Goal: Task Accomplishment & Management: Use online tool/utility

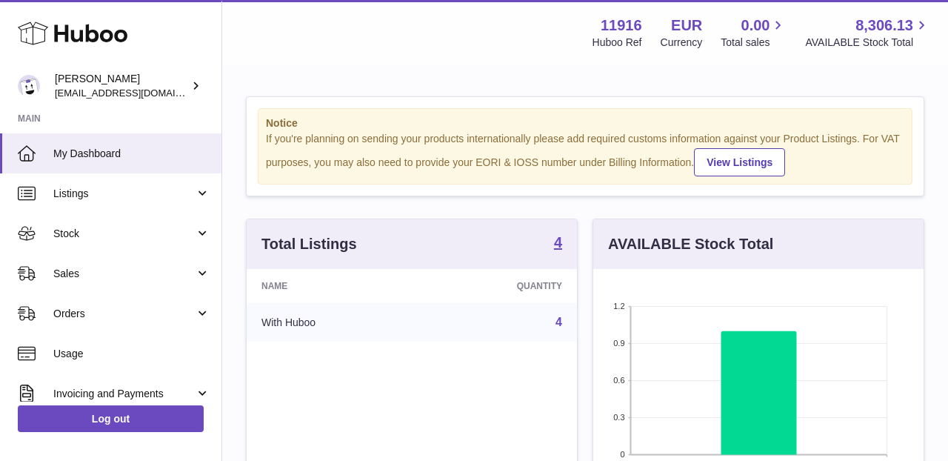
scroll to position [231, 330]
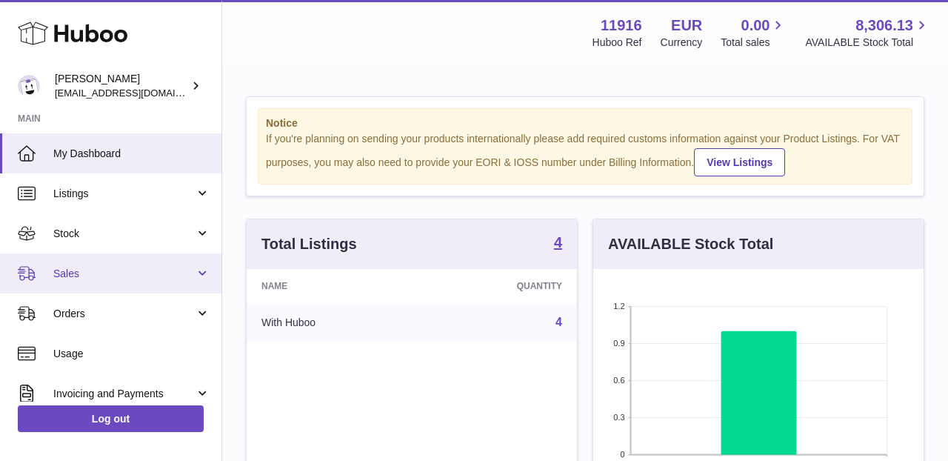
click at [142, 276] on span "Sales" at bounding box center [123, 274] width 141 height 14
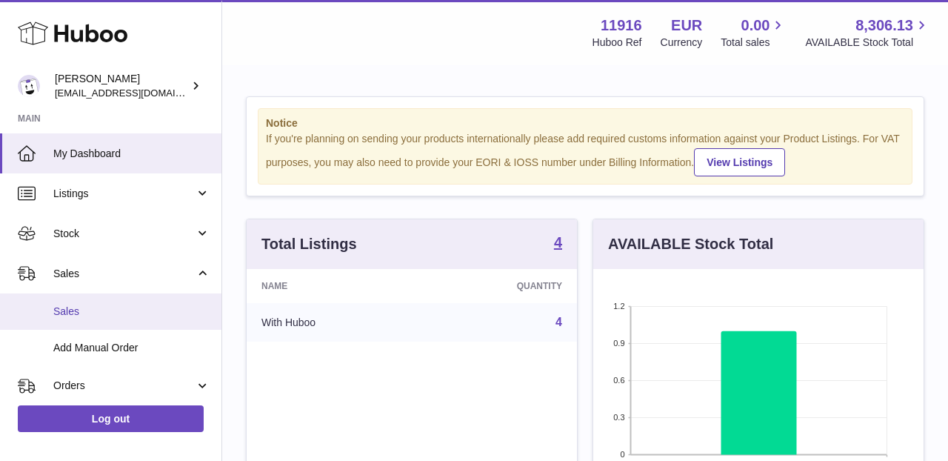
click at [128, 321] on link "Sales" at bounding box center [110, 311] width 221 height 36
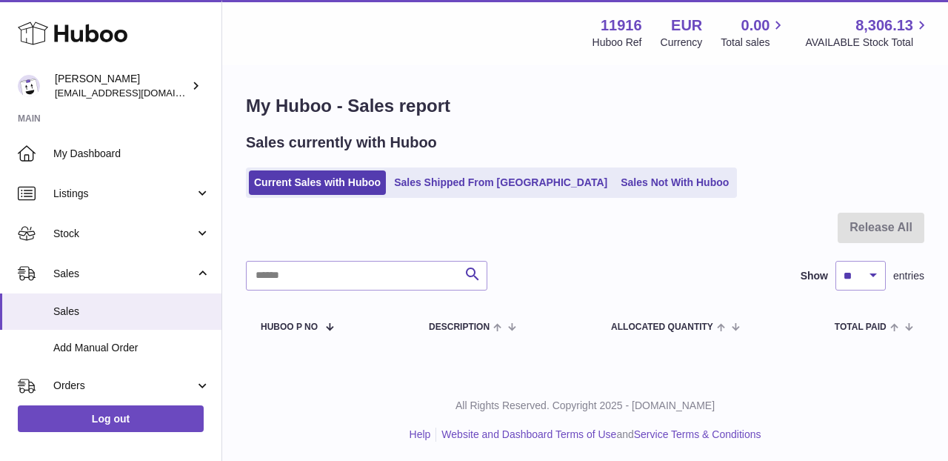
scroll to position [1, 0]
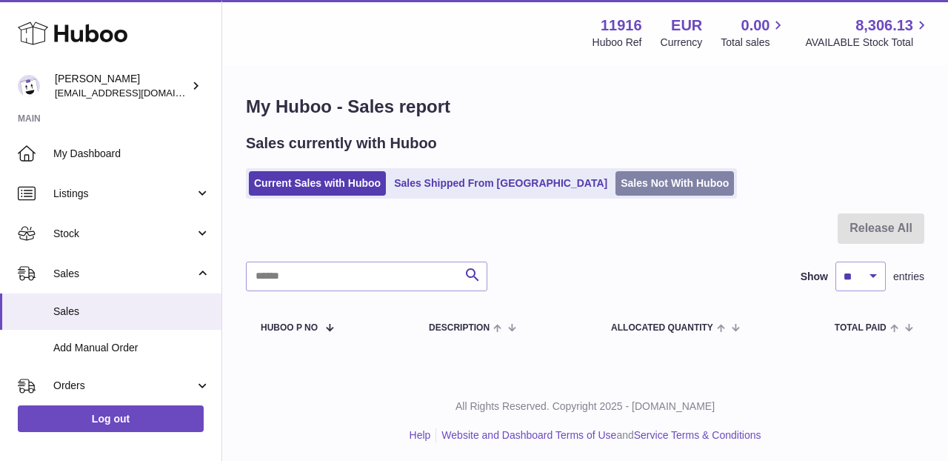
click at [615, 184] on link "Sales Not With Huboo" at bounding box center [674, 183] width 118 height 24
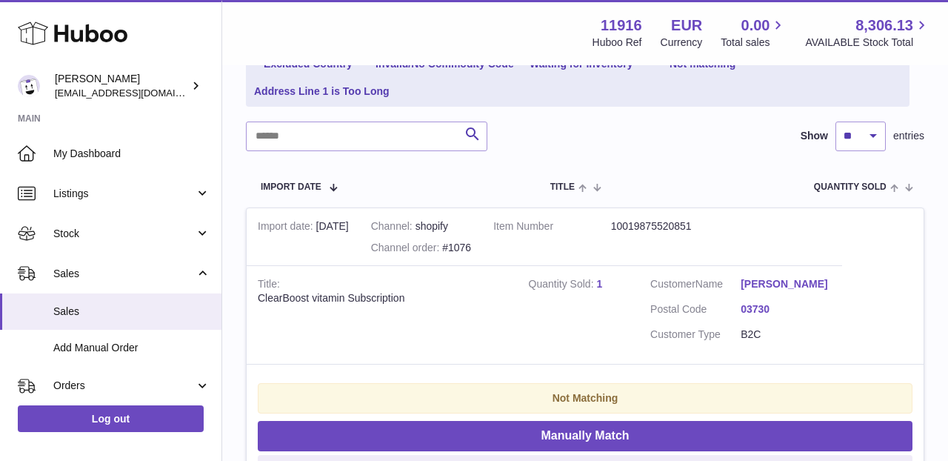
scroll to position [247, 0]
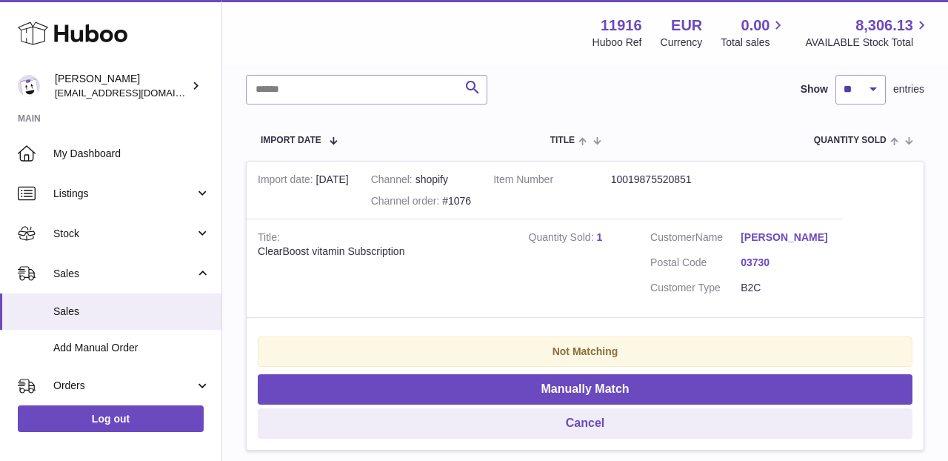
click at [605, 234] on td "Quantity Sold 1" at bounding box center [579, 267] width 122 height 98
click at [600, 232] on link "1" at bounding box center [599, 237] width 6 height 12
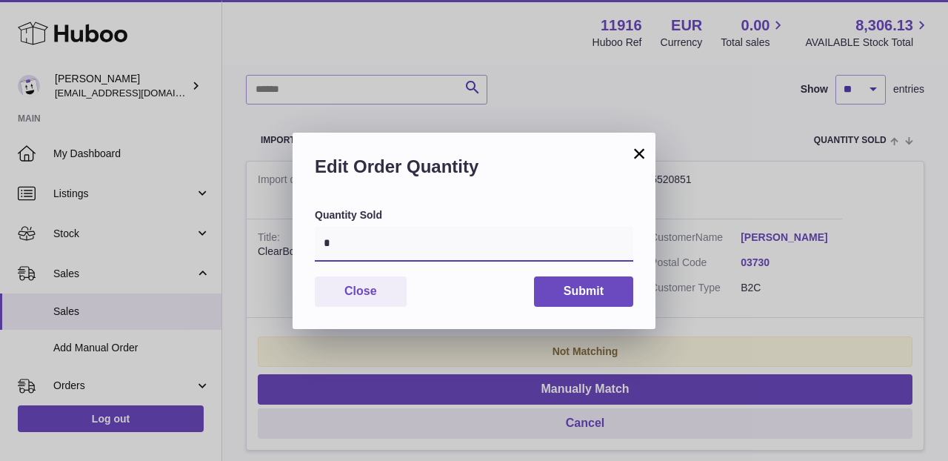
click at [538, 229] on input "*" at bounding box center [474, 244] width 318 height 36
type input "*"
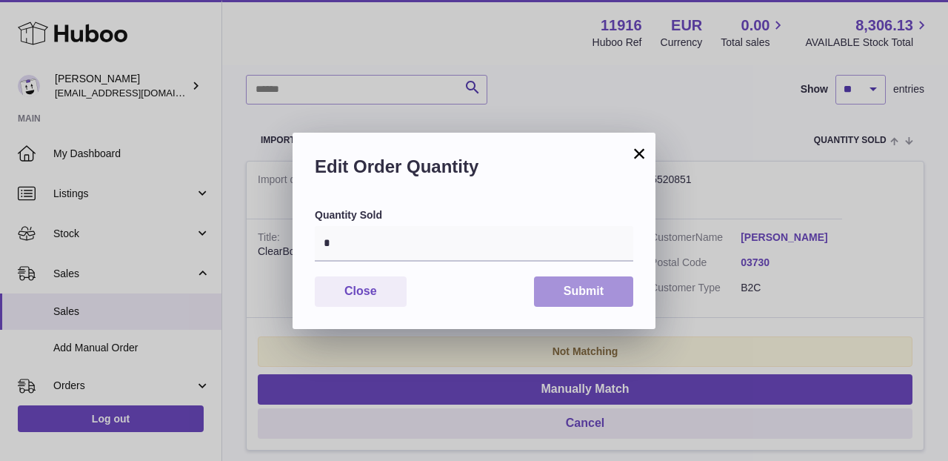
click at [566, 295] on button "Submit" at bounding box center [583, 291] width 99 height 30
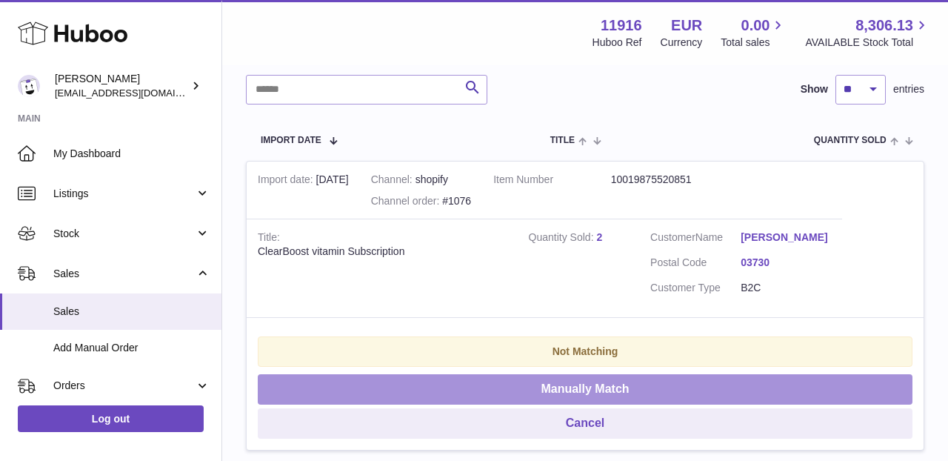
click at [578, 378] on button "Manually Match" at bounding box center [585, 389] width 655 height 30
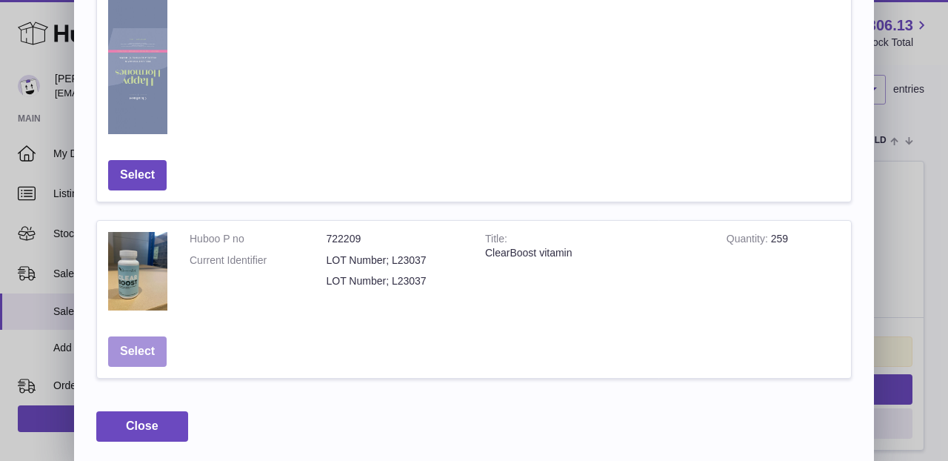
scroll to position [912, 0]
click at [127, 345] on button "Select" at bounding box center [137, 352] width 58 height 30
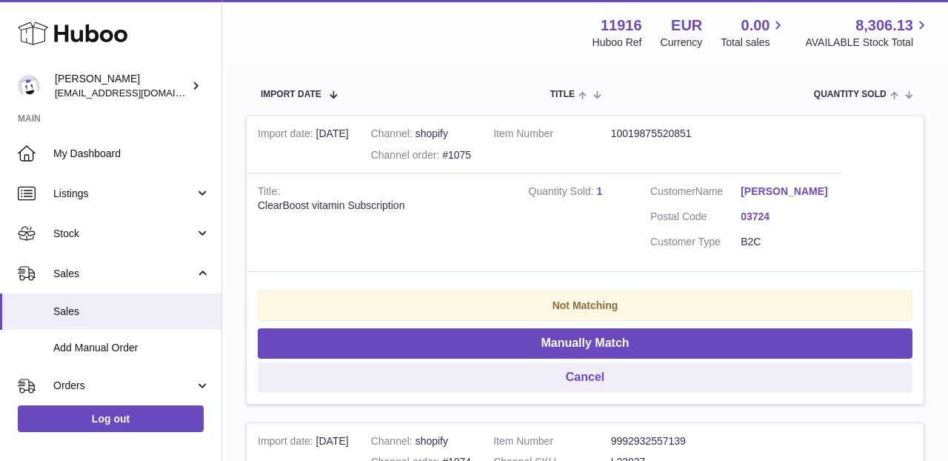
scroll to position [304, 0]
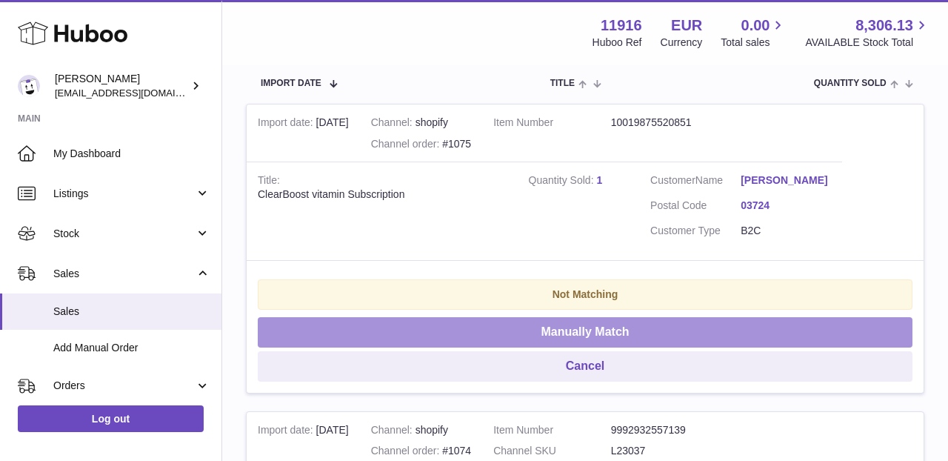
click at [600, 322] on button "Manually Match" at bounding box center [585, 332] width 655 height 30
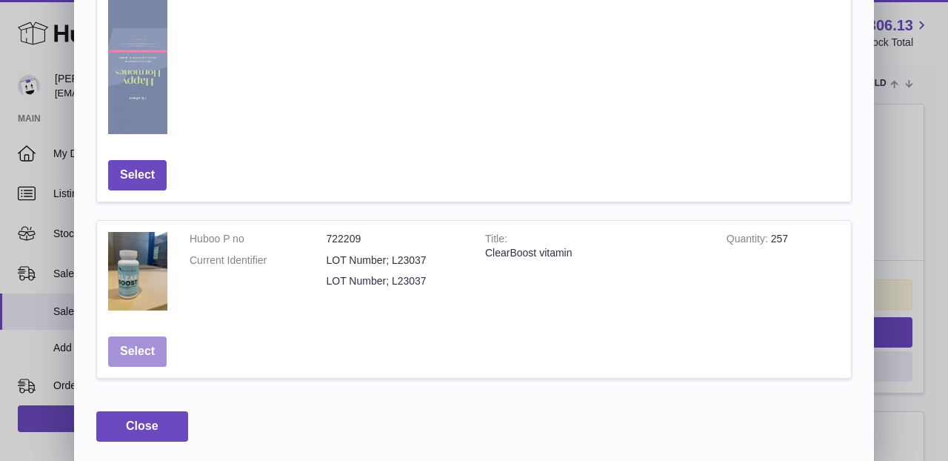
scroll to position [912, 0]
click at [151, 353] on button "Select" at bounding box center [137, 352] width 58 height 30
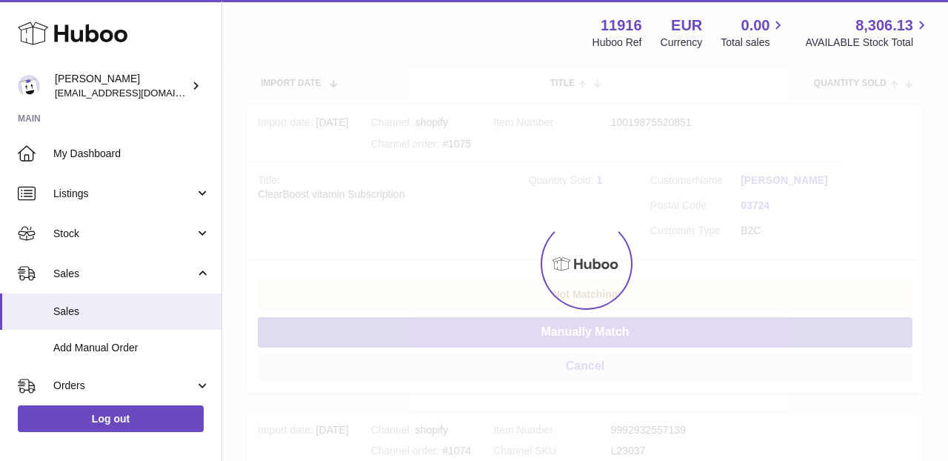
scroll to position [0, 0]
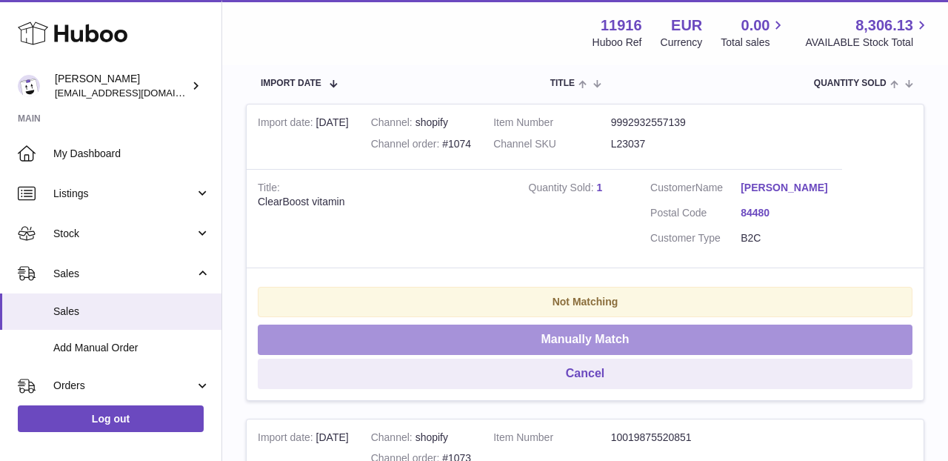
click at [532, 331] on button "Manually Match" at bounding box center [585, 339] width 655 height 30
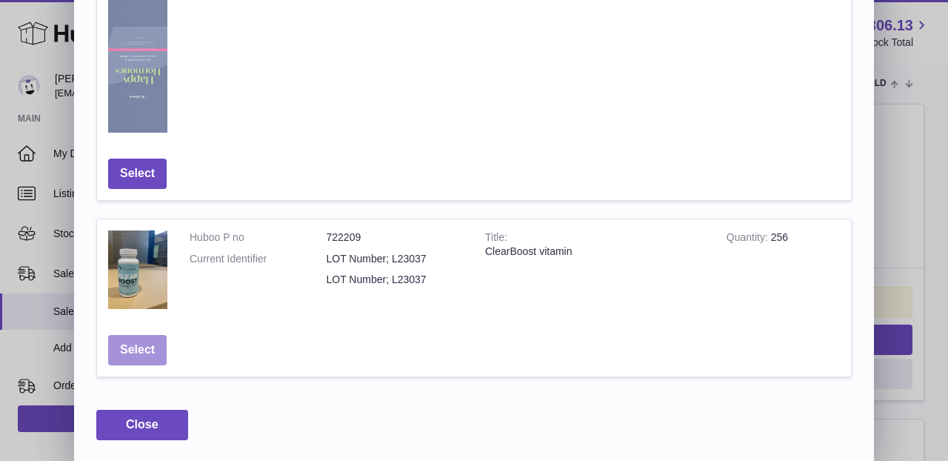
scroll to position [912, 0]
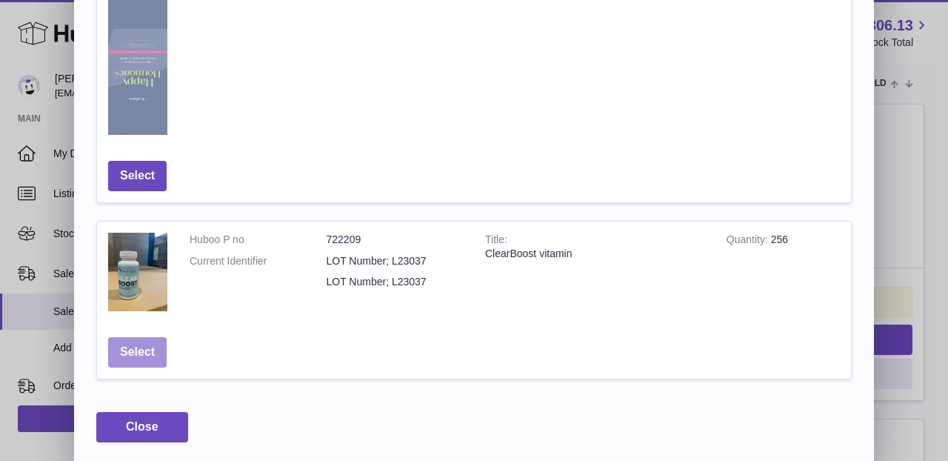
click at [146, 344] on button "Select" at bounding box center [137, 352] width 58 height 30
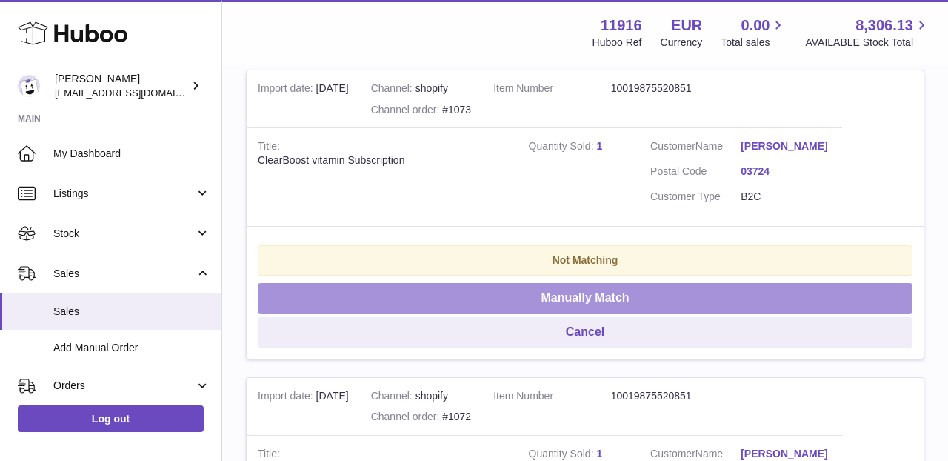
scroll to position [341, 0]
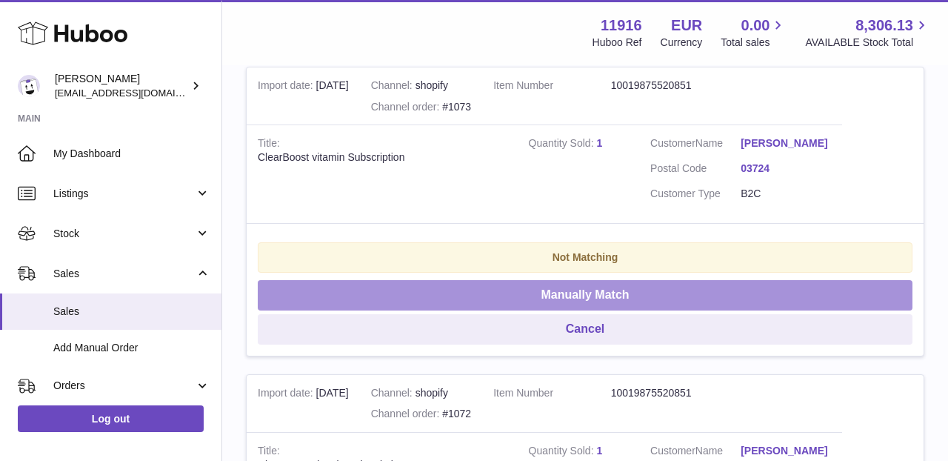
click at [478, 280] on button "Manually Match" at bounding box center [585, 295] width 655 height 30
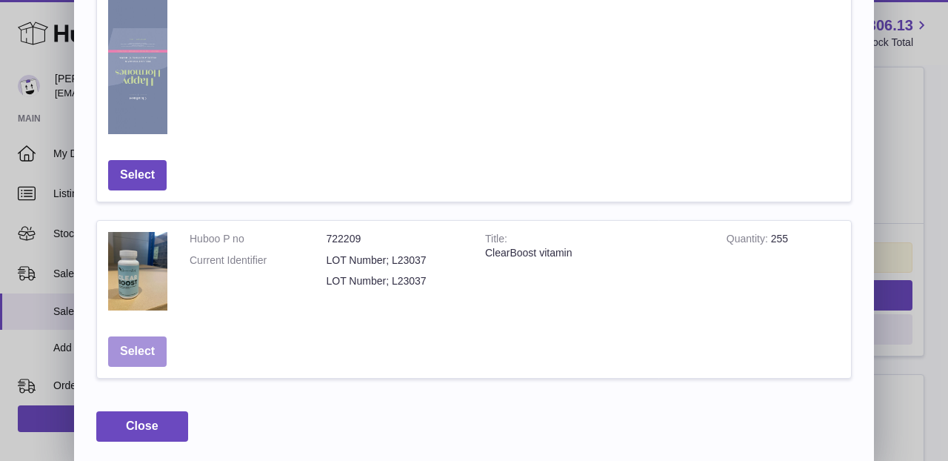
scroll to position [912, 0]
click at [138, 343] on button "Select" at bounding box center [137, 352] width 58 height 30
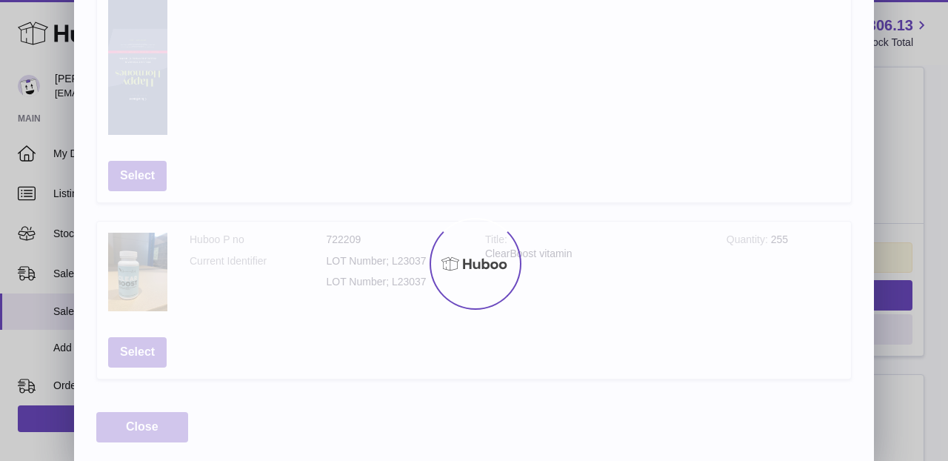
scroll to position [0, 0]
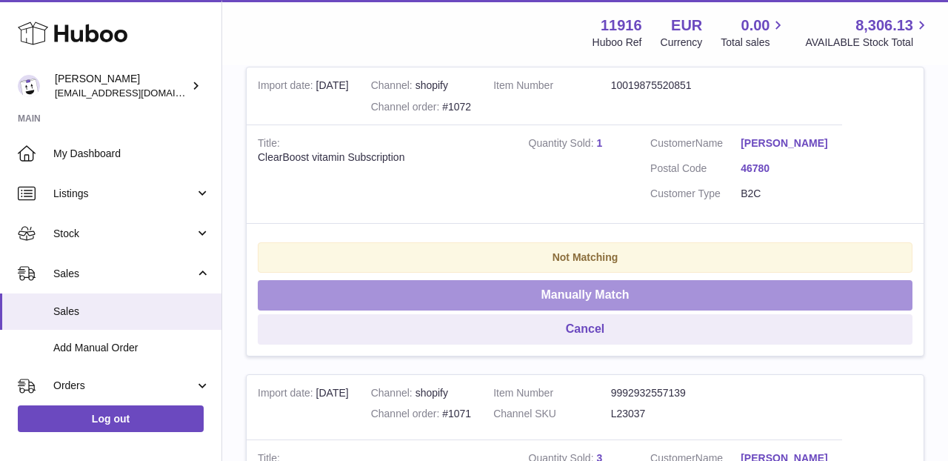
click at [516, 287] on button "Manually Match" at bounding box center [585, 295] width 655 height 30
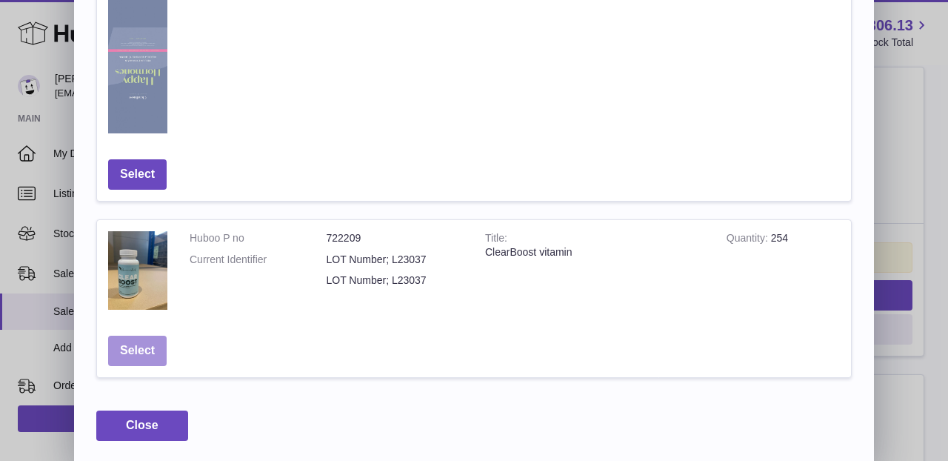
scroll to position [912, 0]
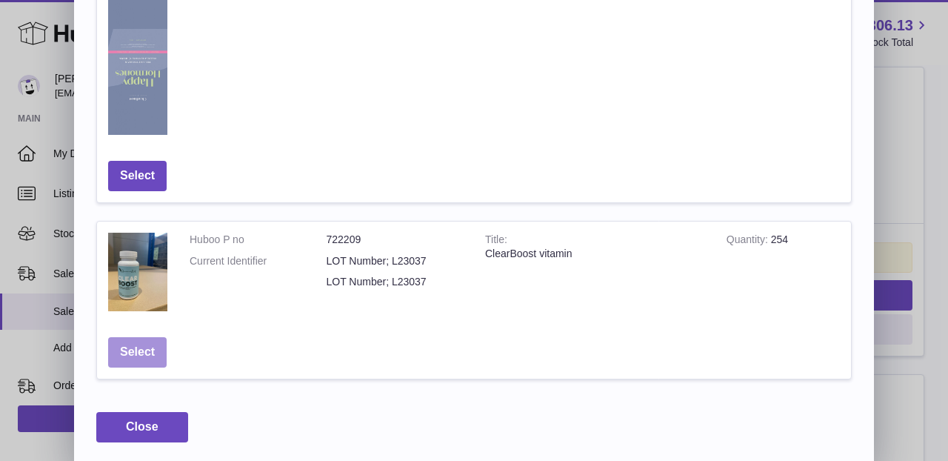
click at [127, 338] on button "Select" at bounding box center [137, 352] width 58 height 30
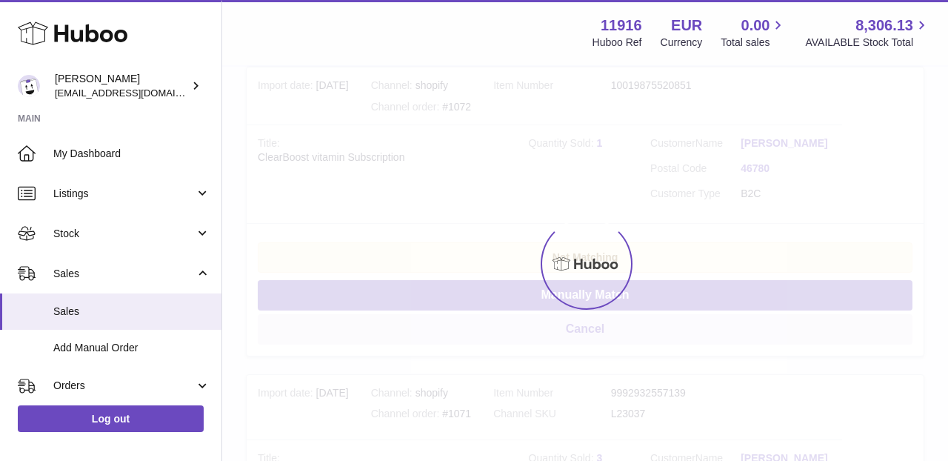
scroll to position [0, 0]
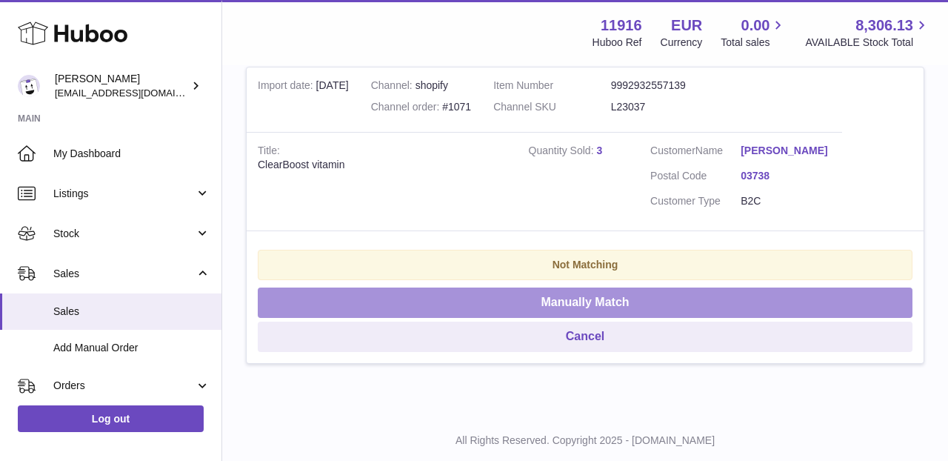
click at [595, 299] on button "Manually Match" at bounding box center [585, 302] width 655 height 30
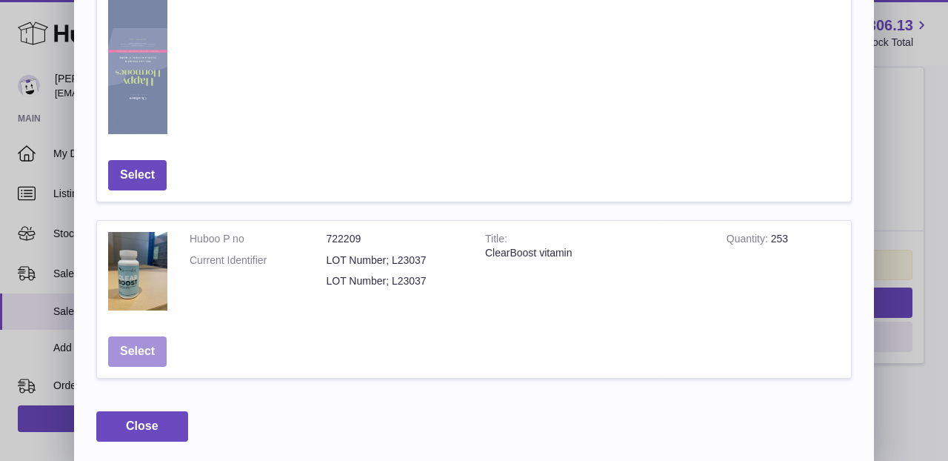
scroll to position [912, 0]
click at [141, 346] on button "Select" at bounding box center [137, 352] width 58 height 30
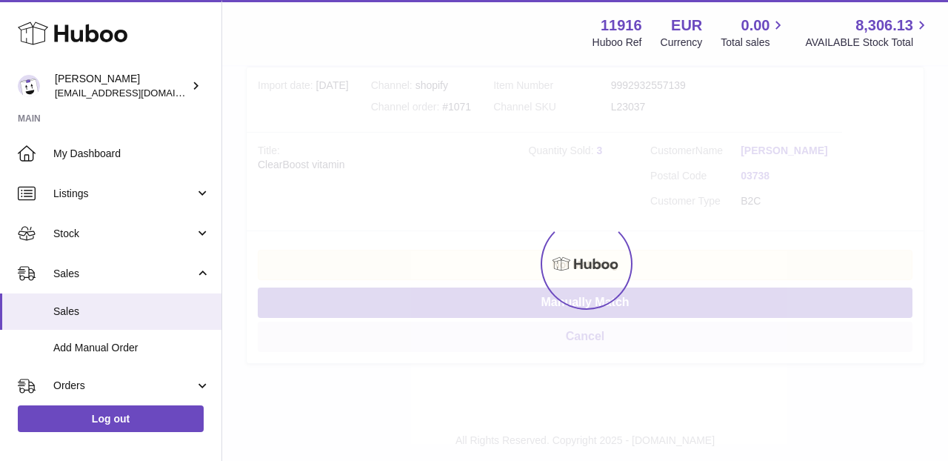
scroll to position [60, 0]
